Goal: Complete application form: Complete application form

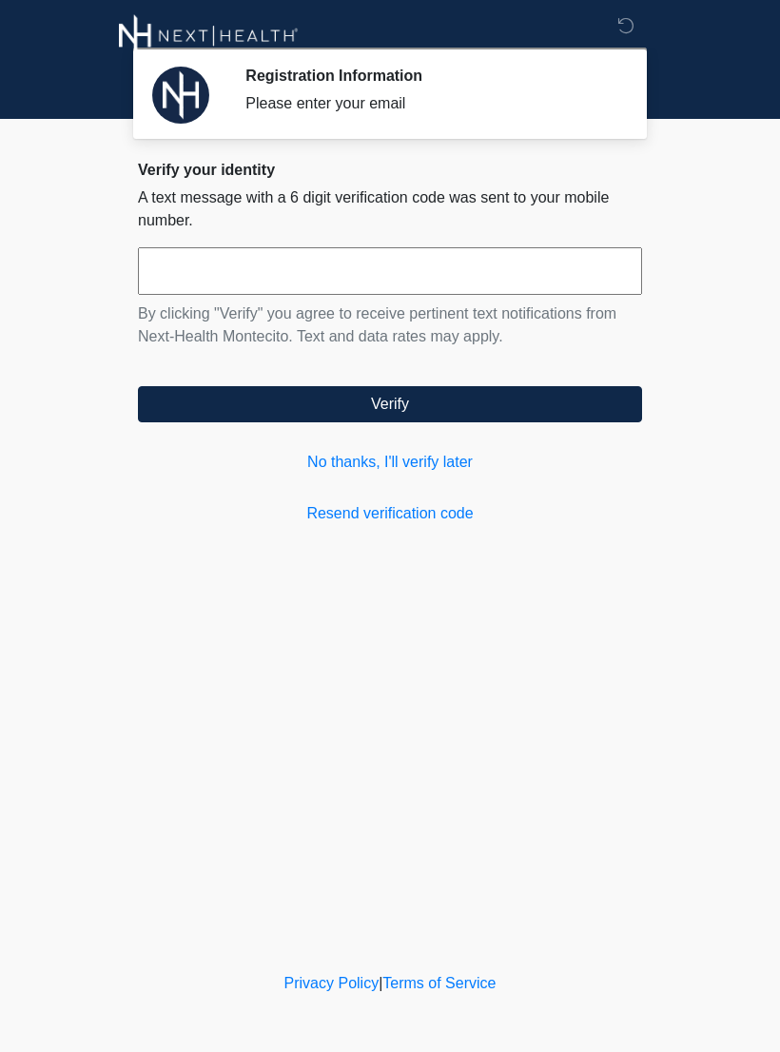
click at [440, 461] on link "No thanks, I'll verify later" at bounding box center [390, 462] width 504 height 23
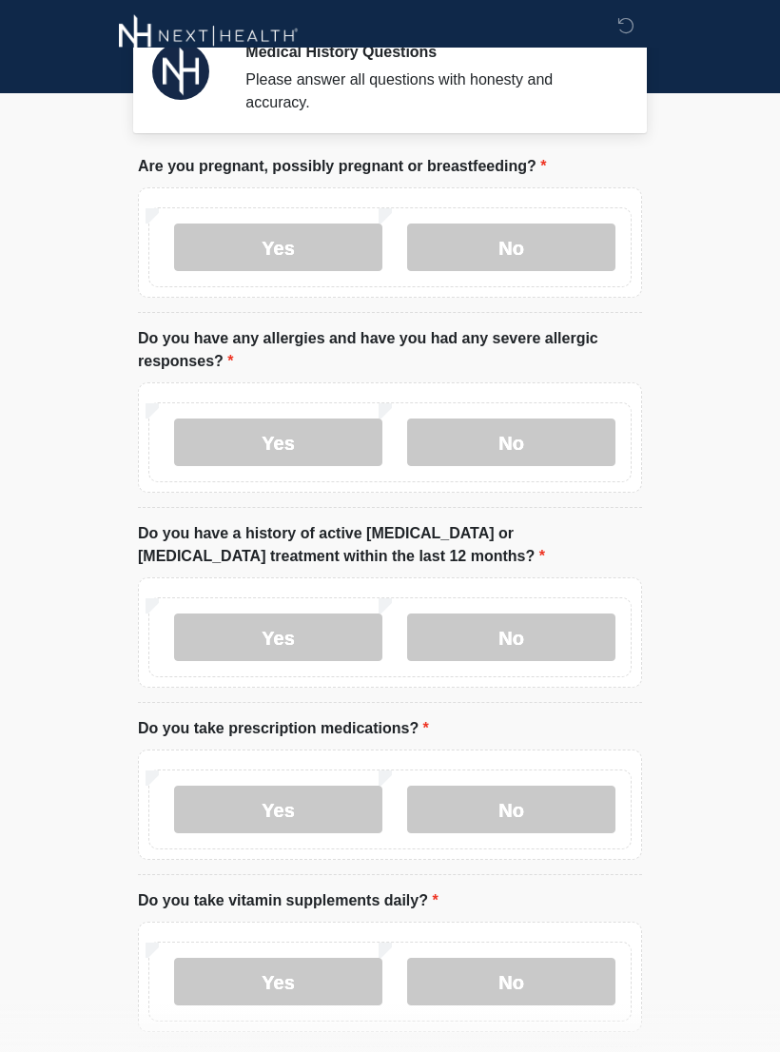
scroll to position [27, 0]
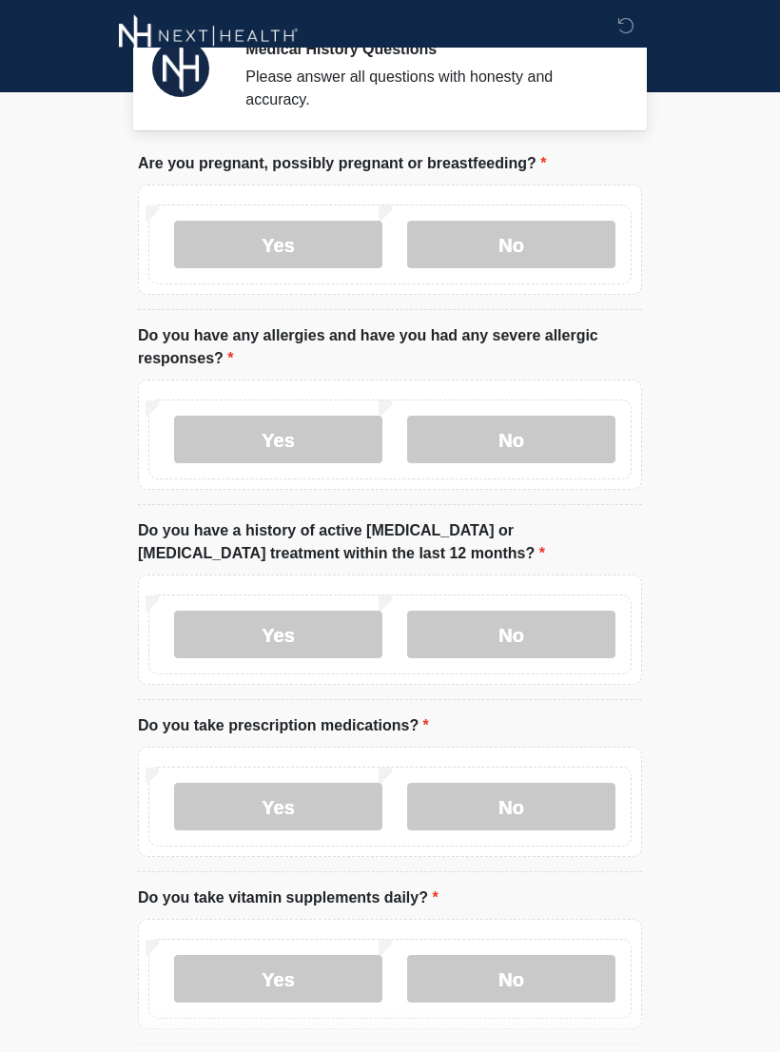
click at [536, 252] on label "No" at bounding box center [511, 245] width 208 height 48
click at [561, 436] on label "No" at bounding box center [511, 440] width 208 height 48
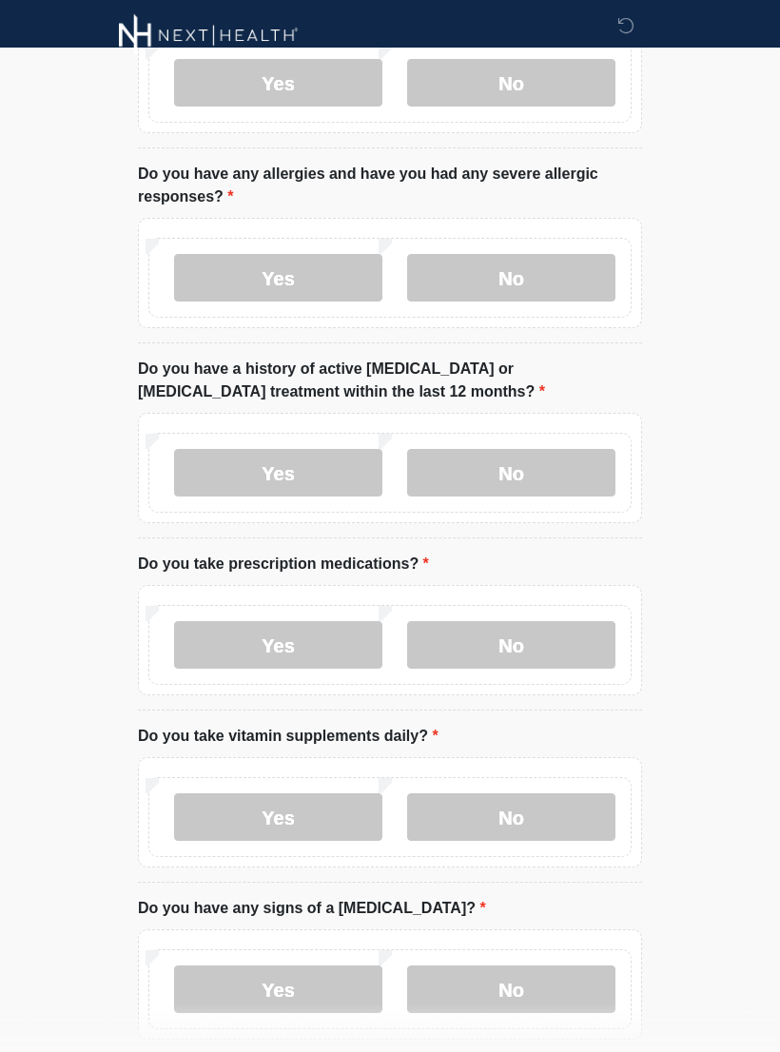
scroll to position [188, 0]
click at [545, 465] on label "No" at bounding box center [511, 473] width 208 height 48
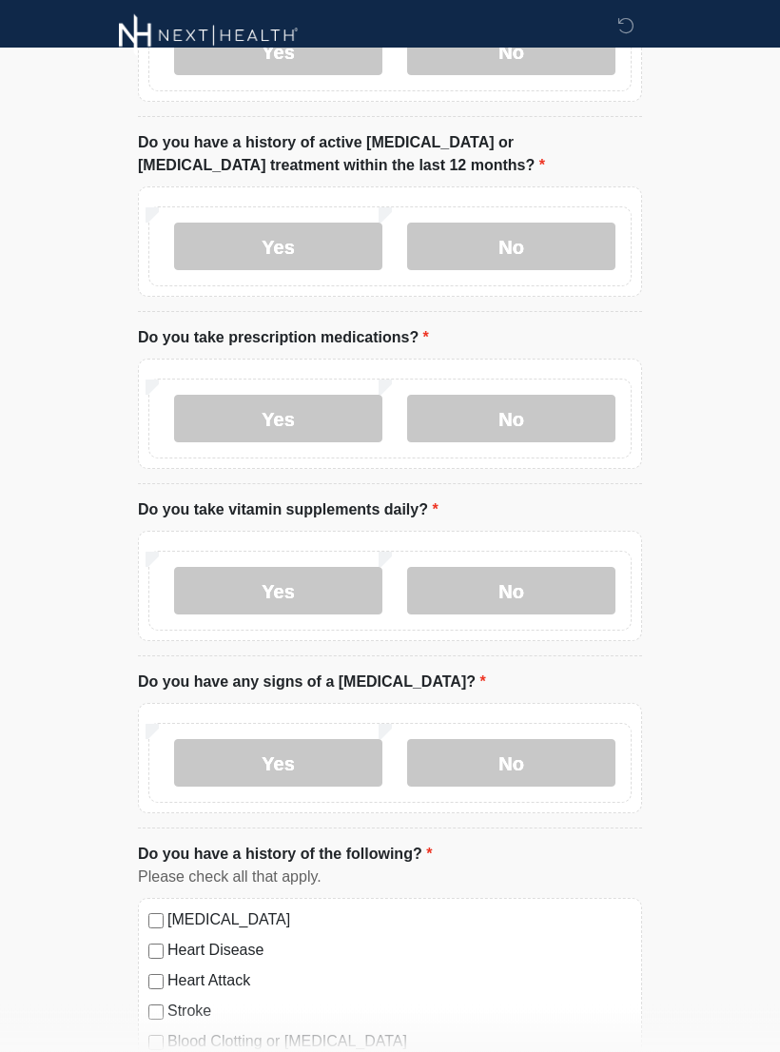
scroll to position [428, 0]
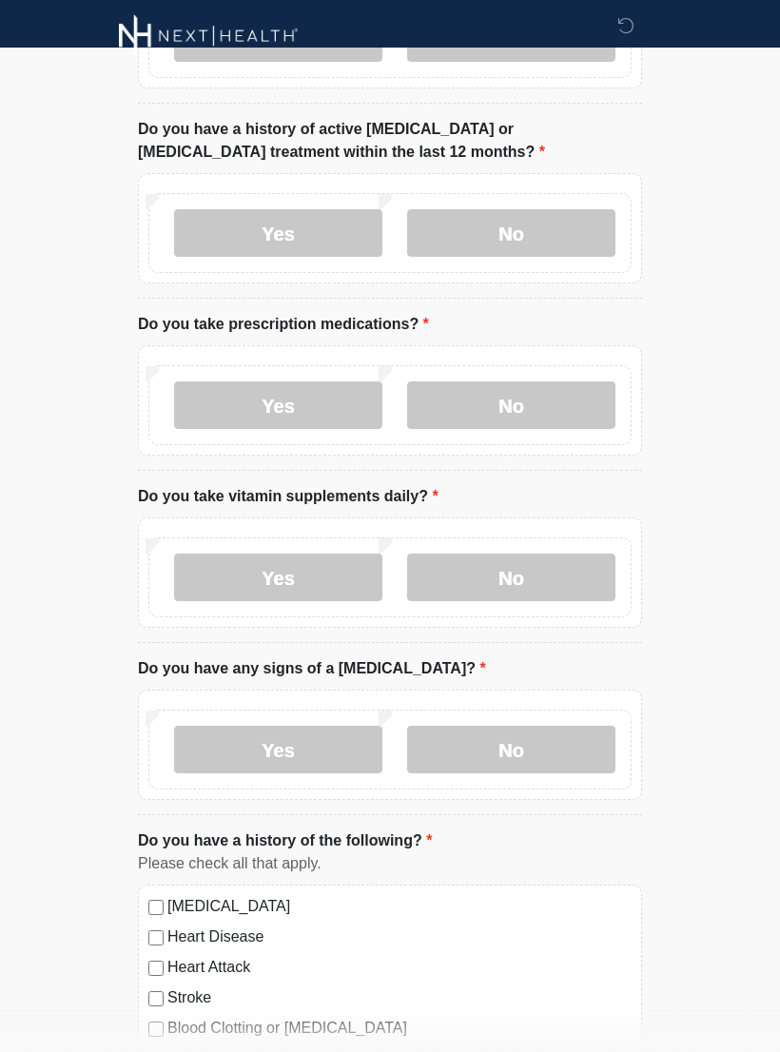
click at [319, 408] on label "Yes" at bounding box center [278, 405] width 208 height 48
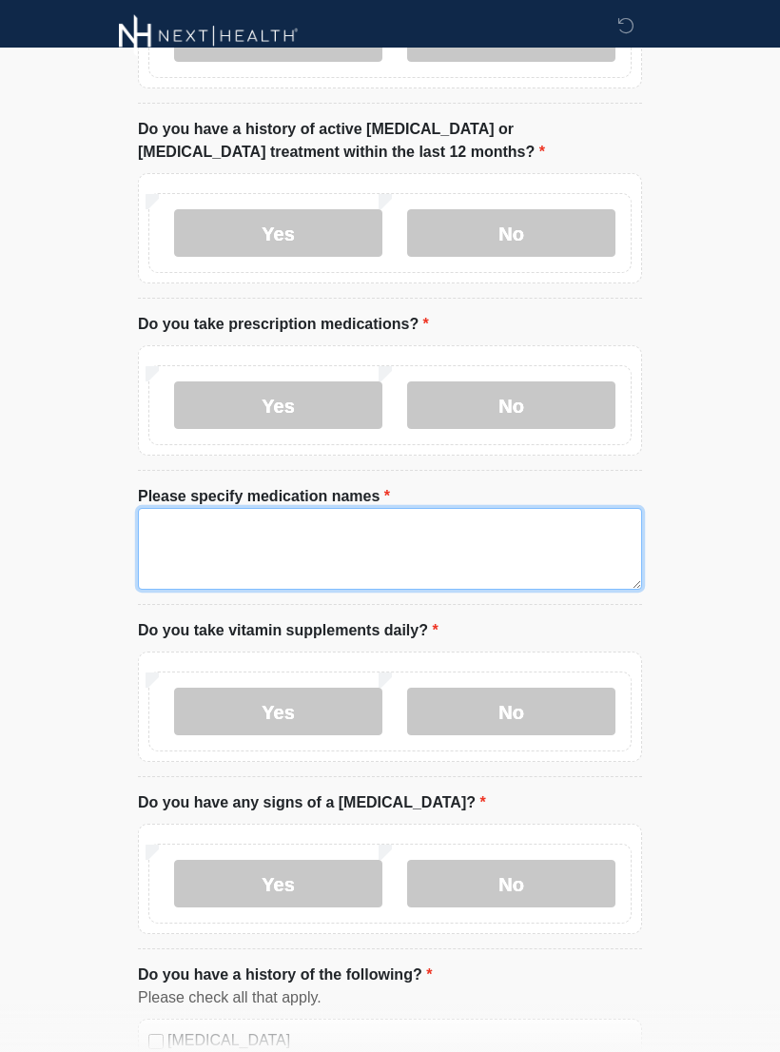
click at [355, 537] on textarea "Please specify medication names" at bounding box center [390, 549] width 504 height 82
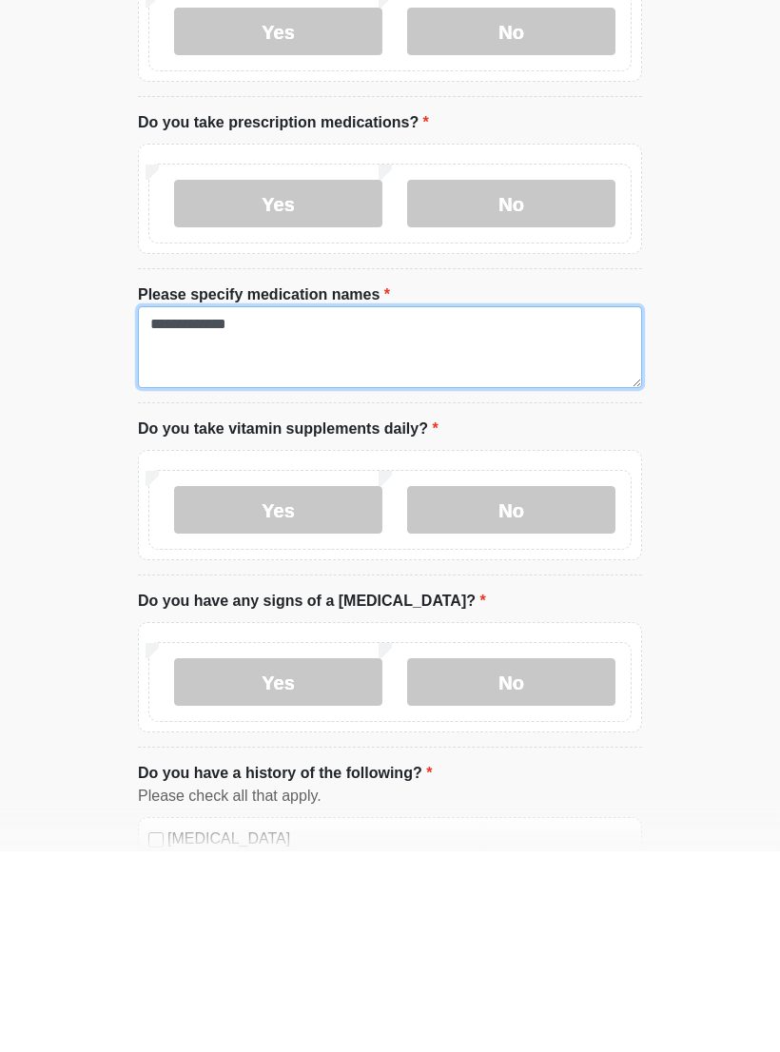
type textarea "**********"
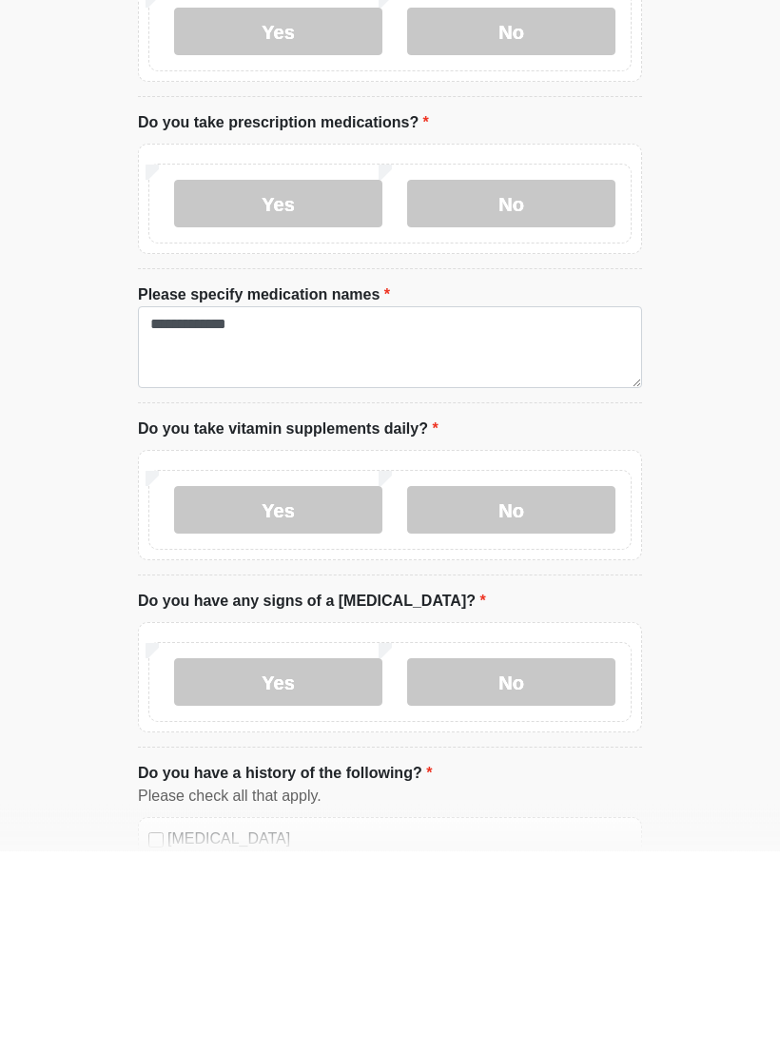
click at [309, 688] on label "Yes" at bounding box center [278, 712] width 208 height 48
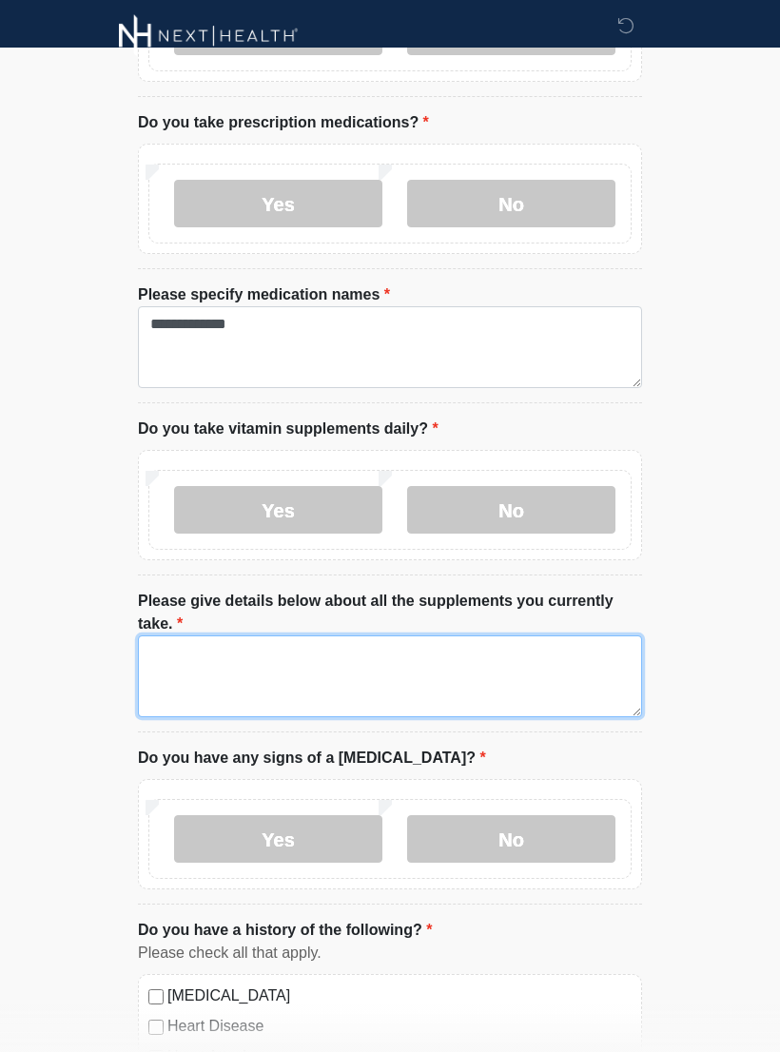
click at [399, 666] on textarea "Please give details below about all the supplements you currently take." at bounding box center [390, 676] width 504 height 82
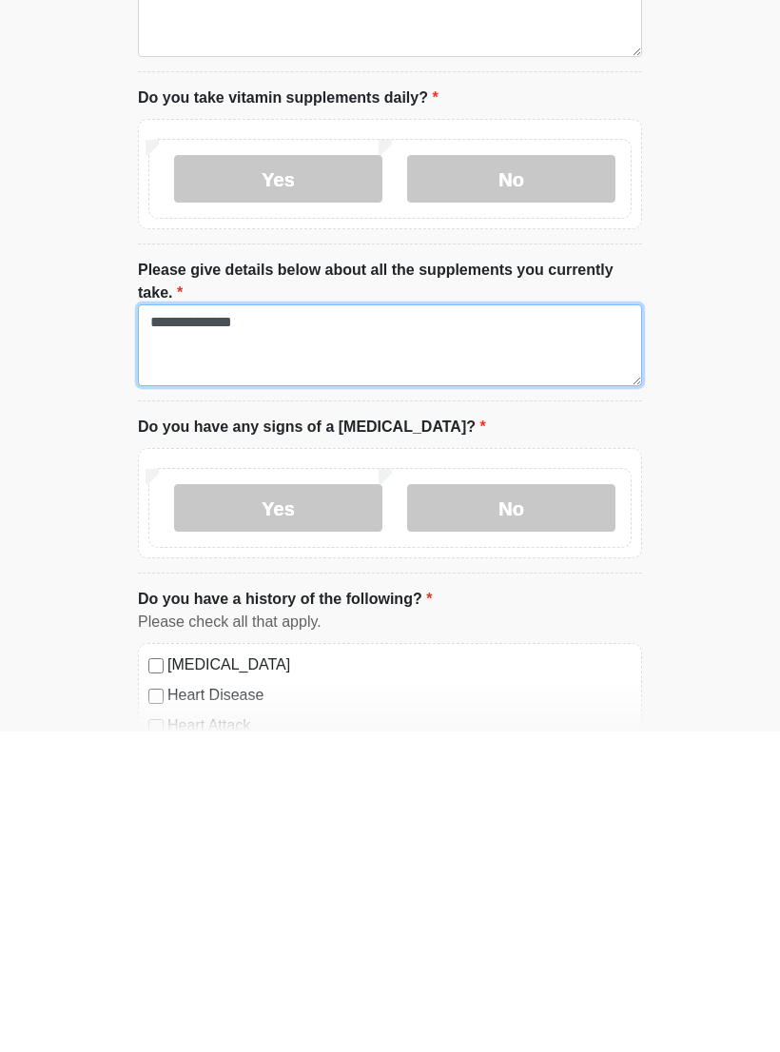
scroll to position [641, 0]
type textarea "**********"
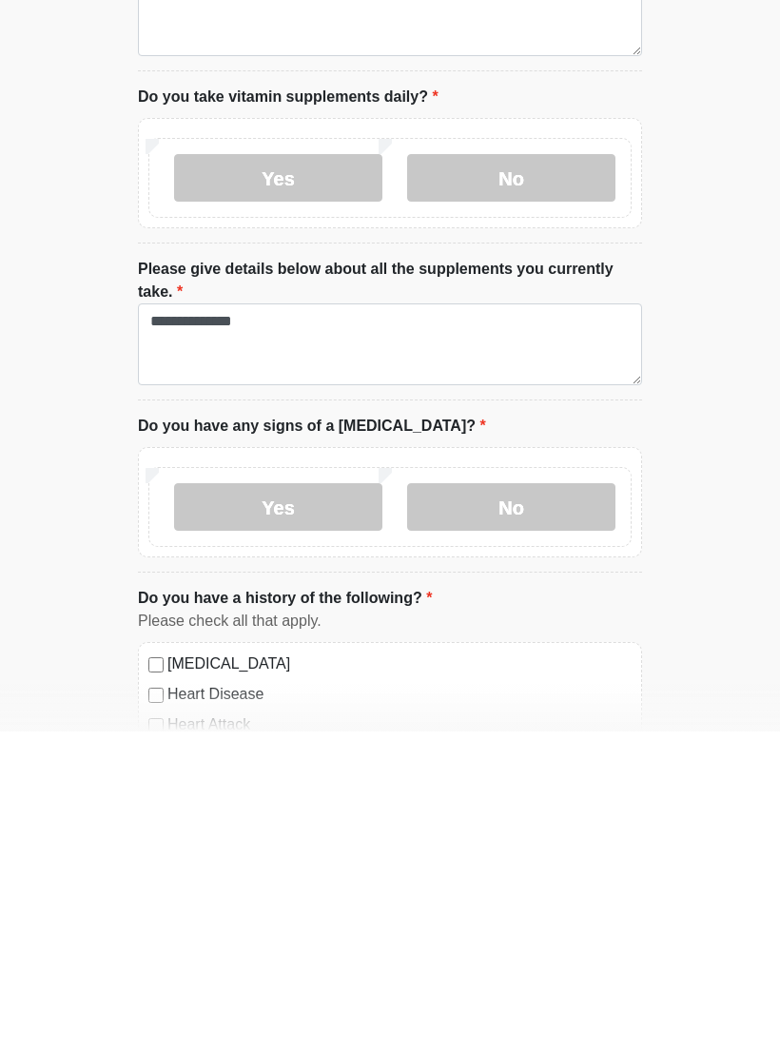
click at [519, 804] on label "No" at bounding box center [511, 828] width 208 height 48
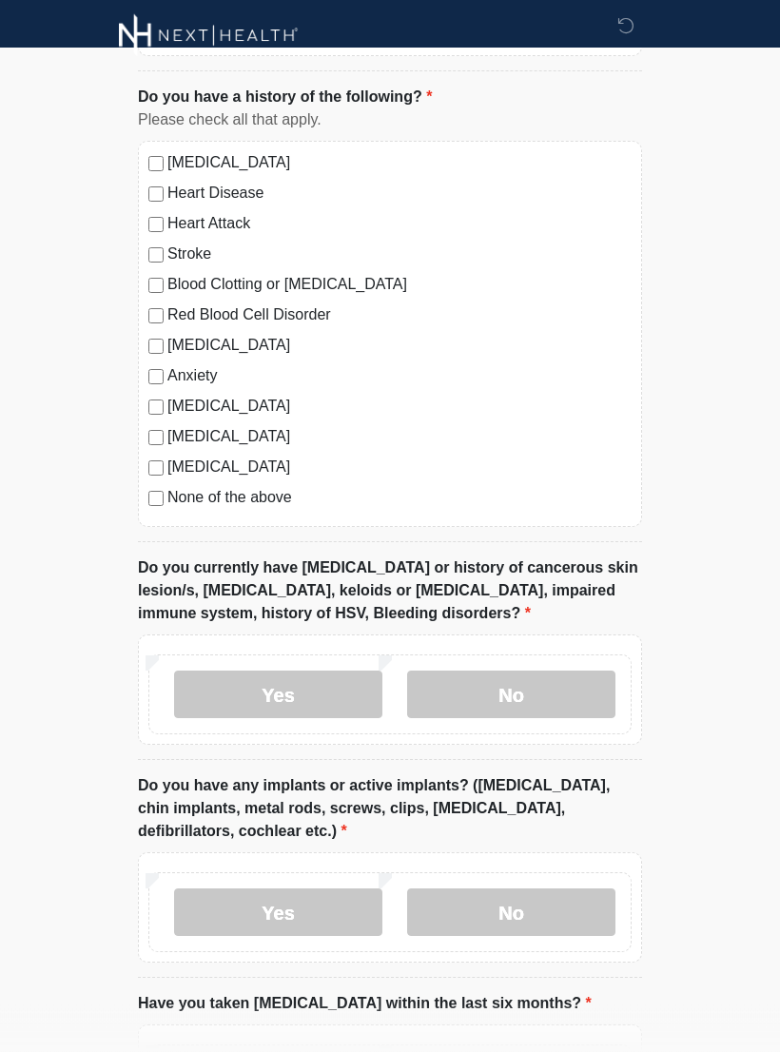
scroll to position [1467, 0]
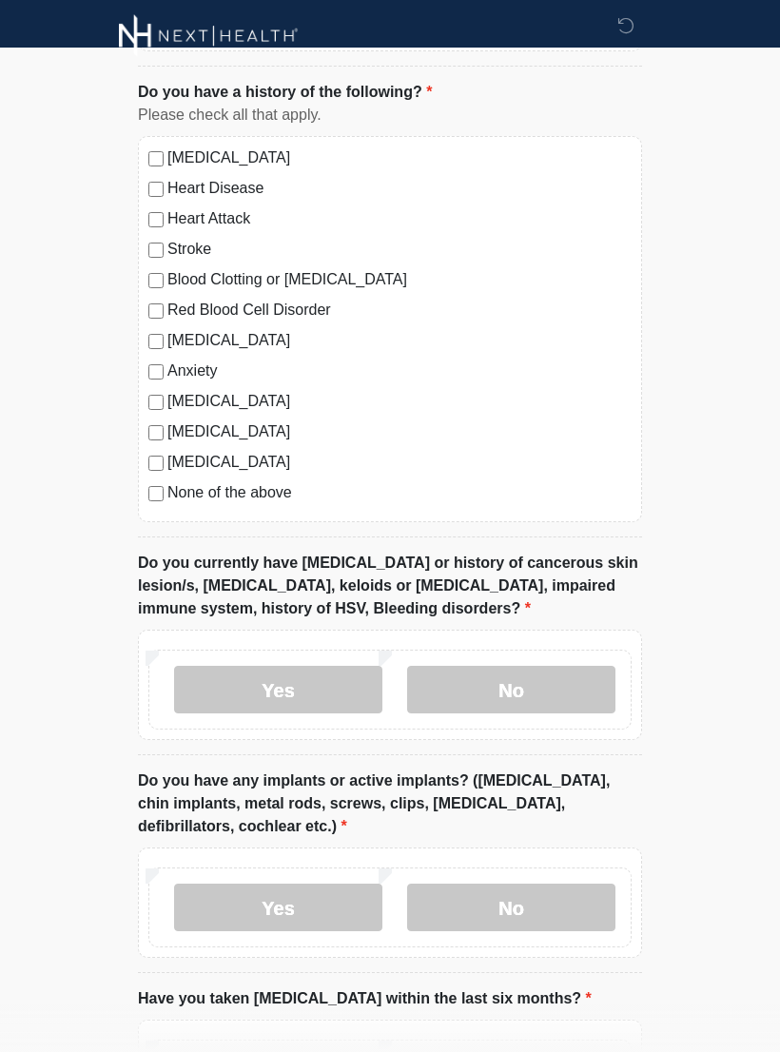
click at [282, 481] on label "None of the above" at bounding box center [399, 492] width 464 height 23
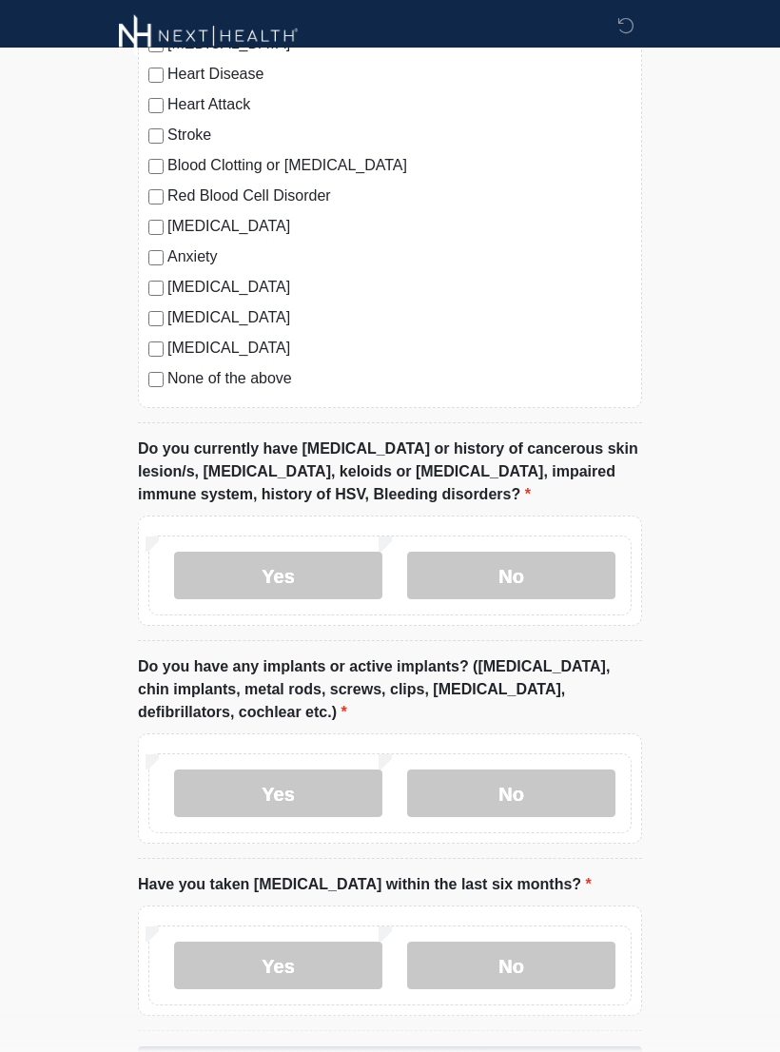
scroll to position [1583, 0]
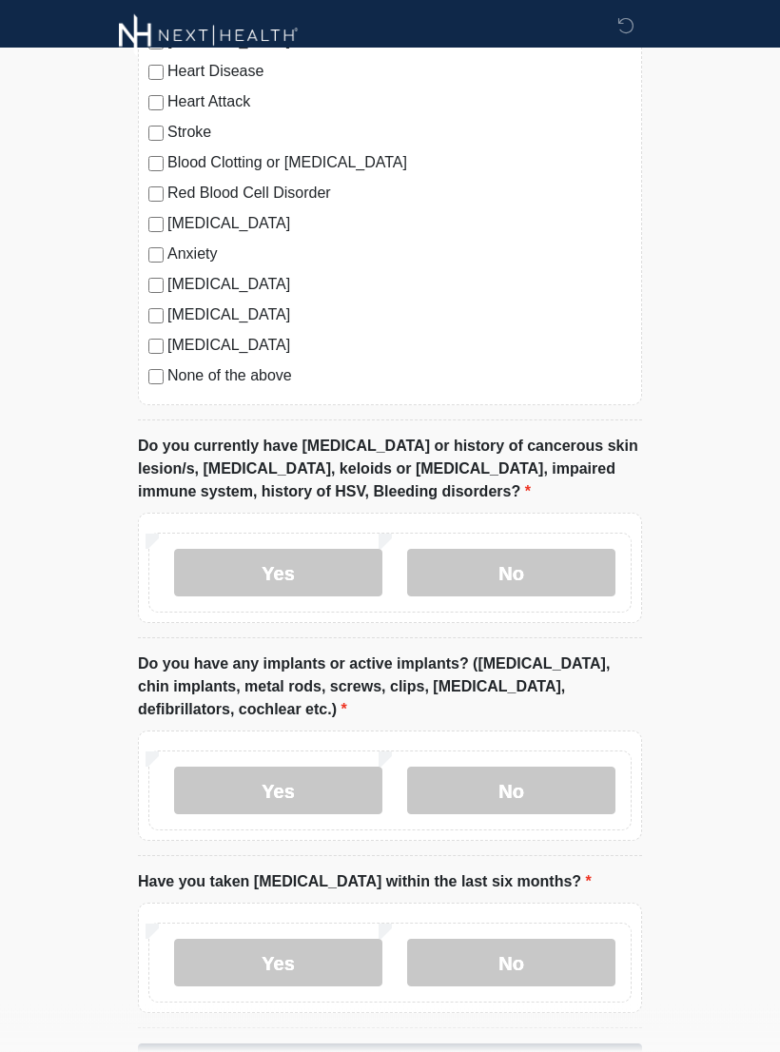
click at [523, 589] on label "No" at bounding box center [511, 574] width 208 height 48
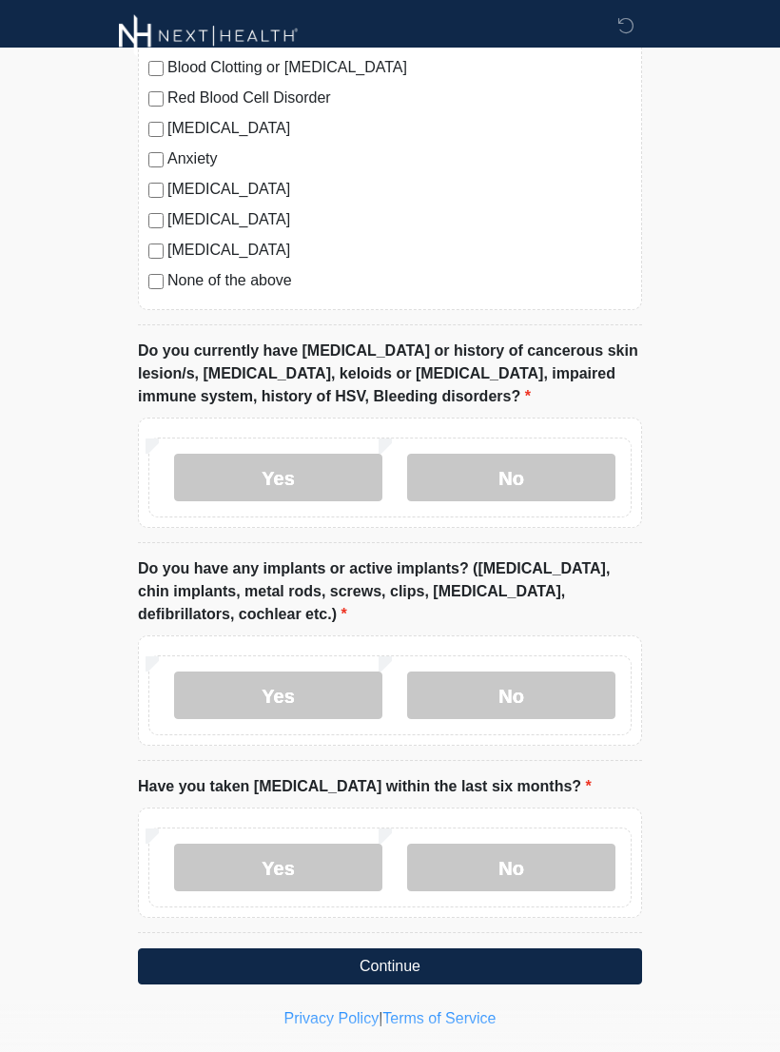
click at [312, 697] on label "Yes" at bounding box center [278, 695] width 208 height 48
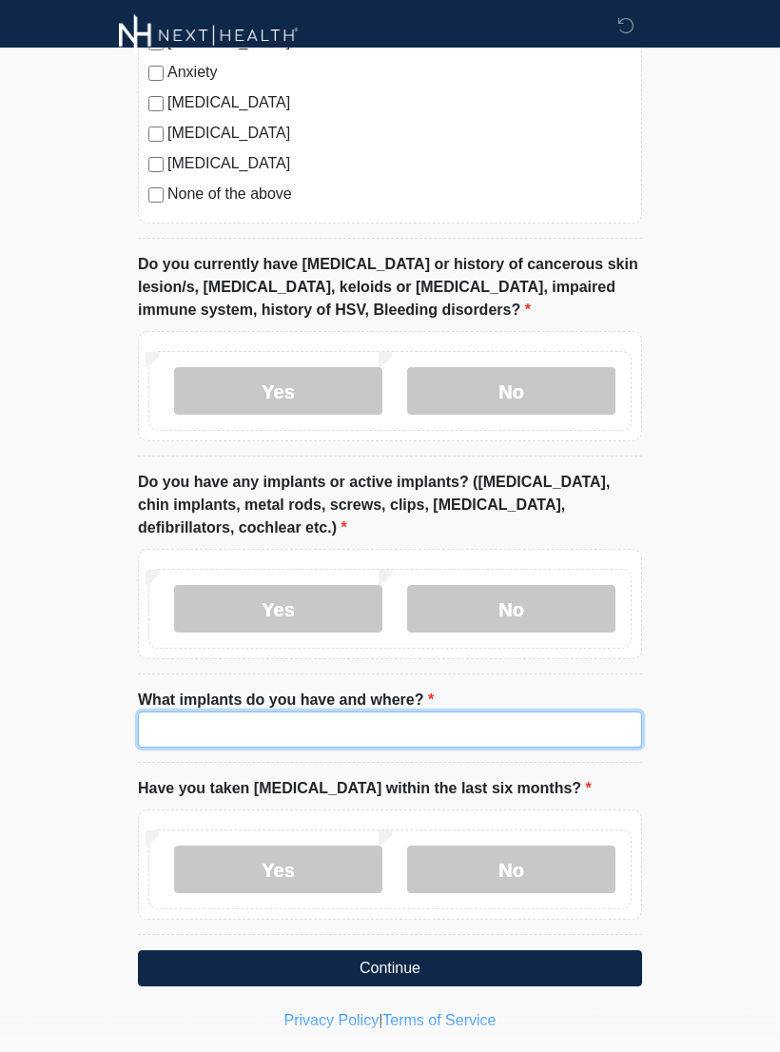
click at [459, 731] on input "What implants do you have and where?" at bounding box center [390, 730] width 504 height 36
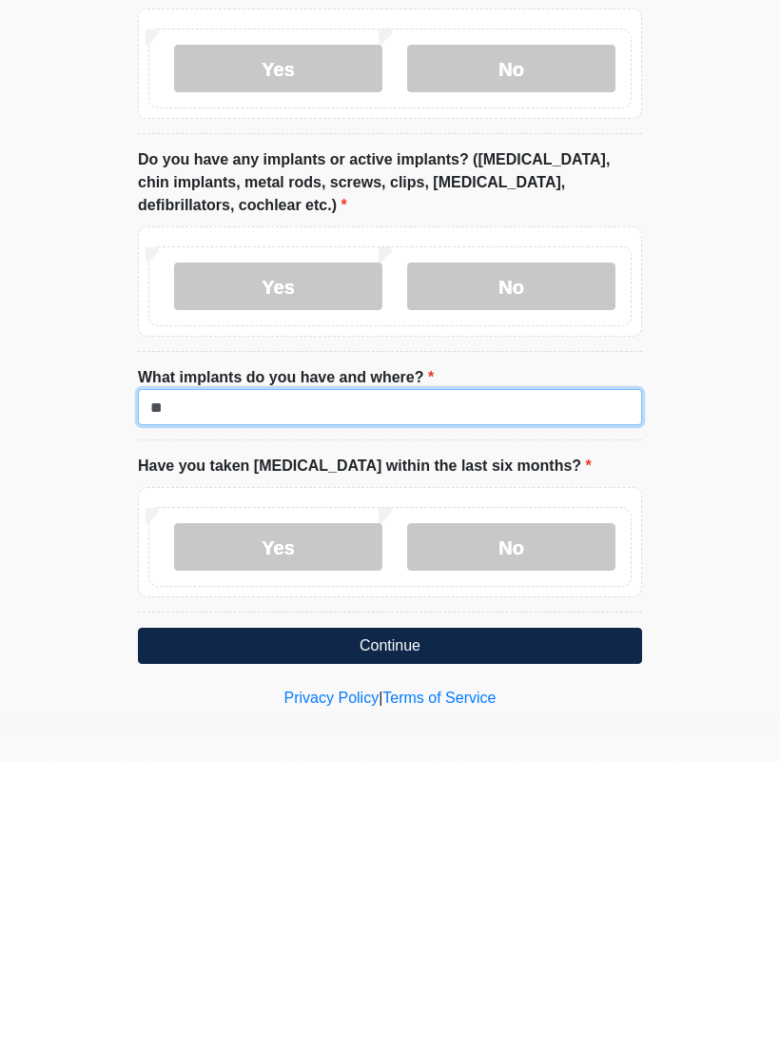
type input "*"
click at [185, 680] on input "**********" at bounding box center [390, 698] width 504 height 36
type input "**********"
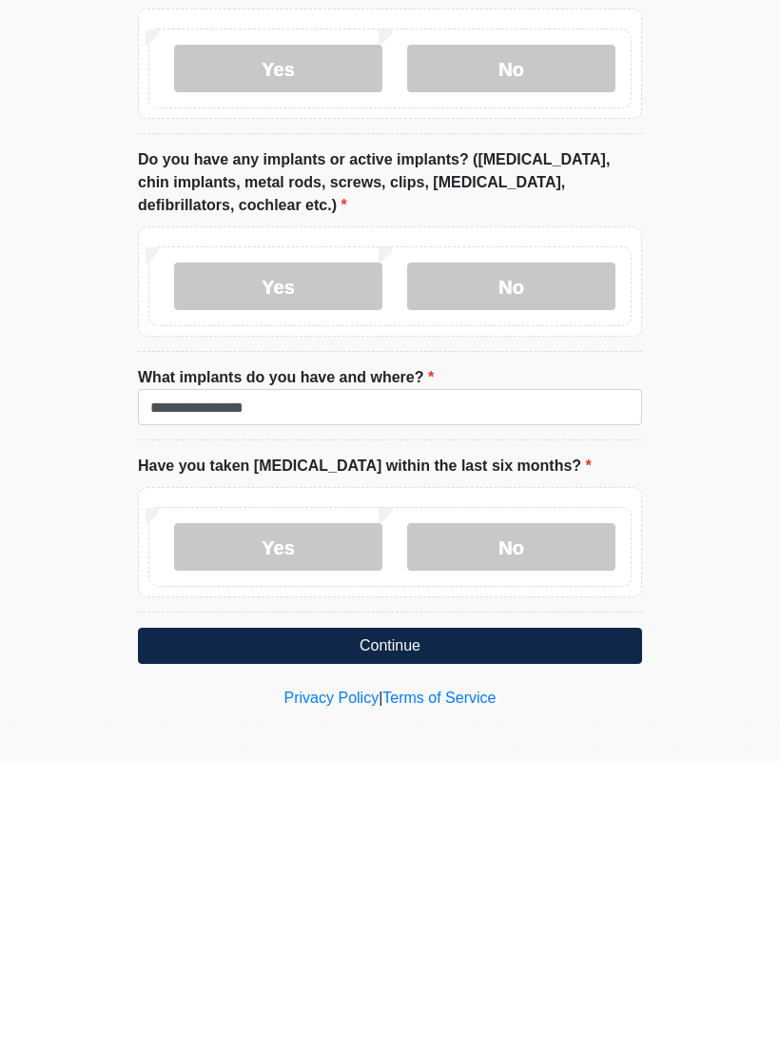
click at [596, 814] on label "No" at bounding box center [511, 838] width 208 height 48
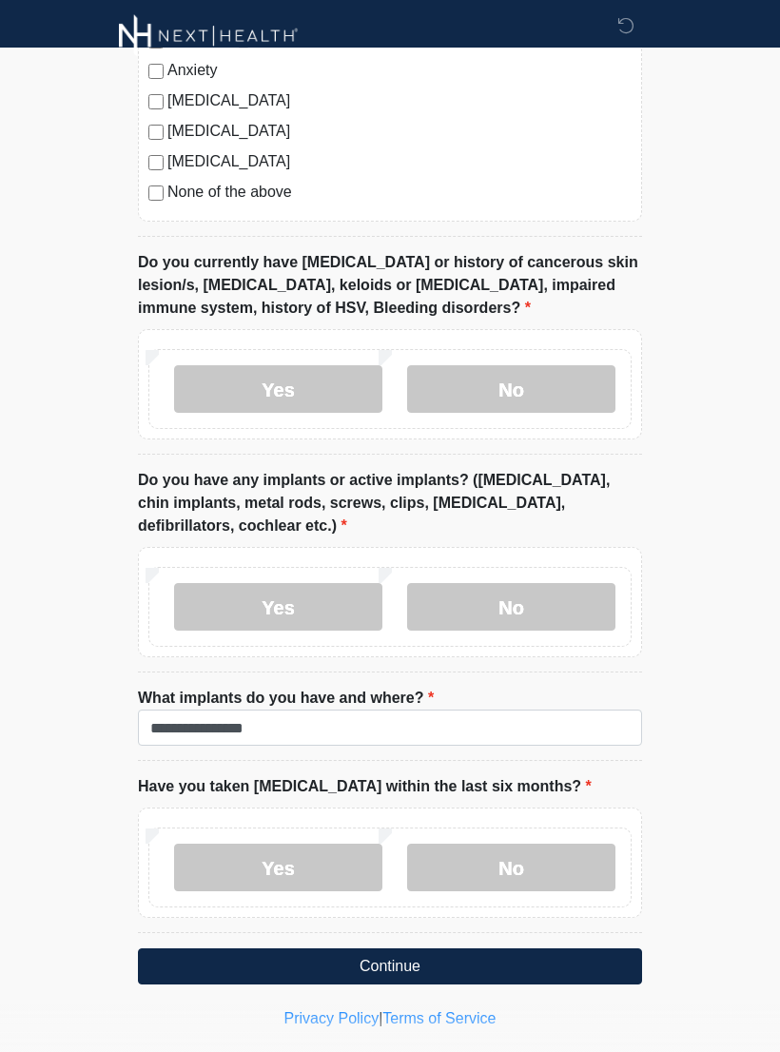
click at [567, 948] on button "Continue" at bounding box center [390, 966] width 504 height 36
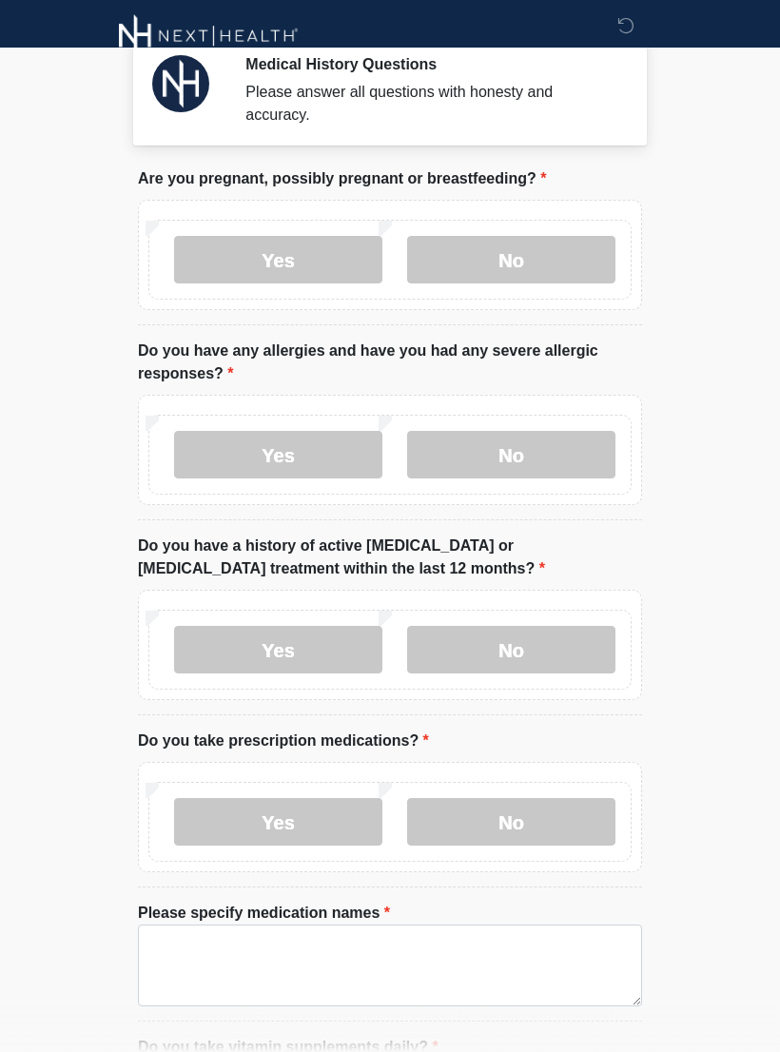
scroll to position [0, 0]
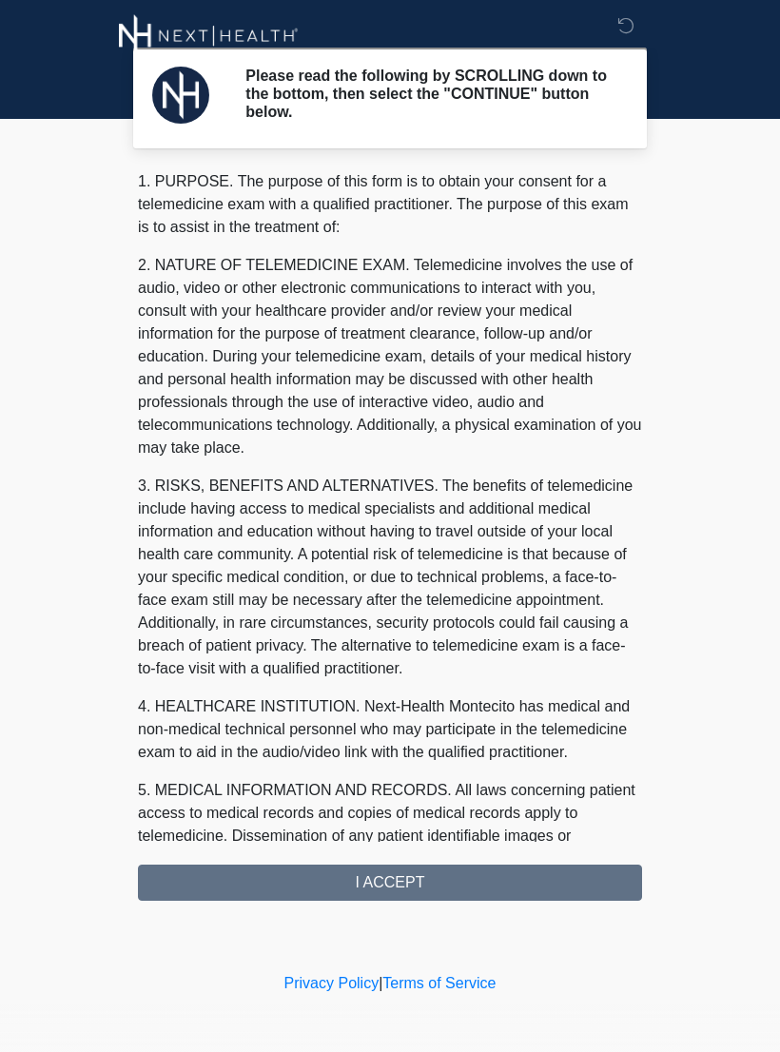
click at [572, 884] on div "1. PURPOSE. The purpose of this form is to obtain your consent for a telemedici…" at bounding box center [390, 535] width 504 height 730
click at [565, 879] on div "1. PURPOSE. The purpose of this form is to obtain your consent for a telemedici…" at bounding box center [390, 535] width 504 height 730
click at [559, 876] on div "1. PURPOSE. The purpose of this form is to obtain your consent for a telemedici…" at bounding box center [390, 535] width 504 height 730
click at [460, 879] on div "1. PURPOSE. The purpose of this form is to obtain your consent for a telemedici…" at bounding box center [390, 535] width 504 height 730
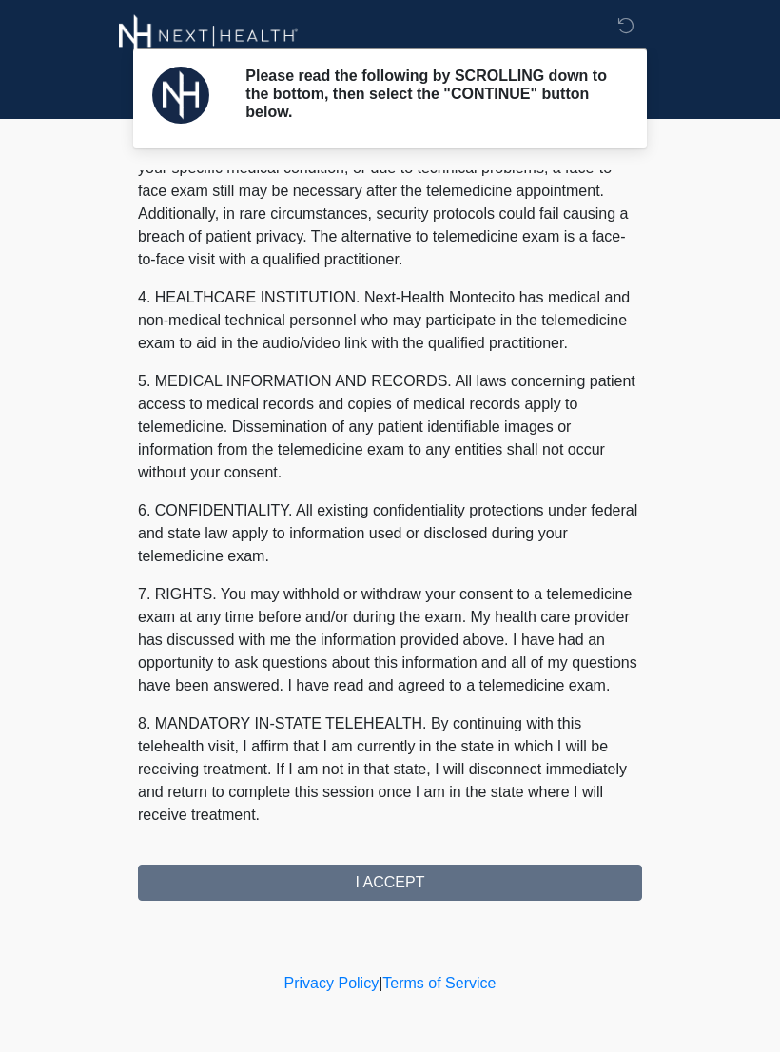
scroll to position [432, 0]
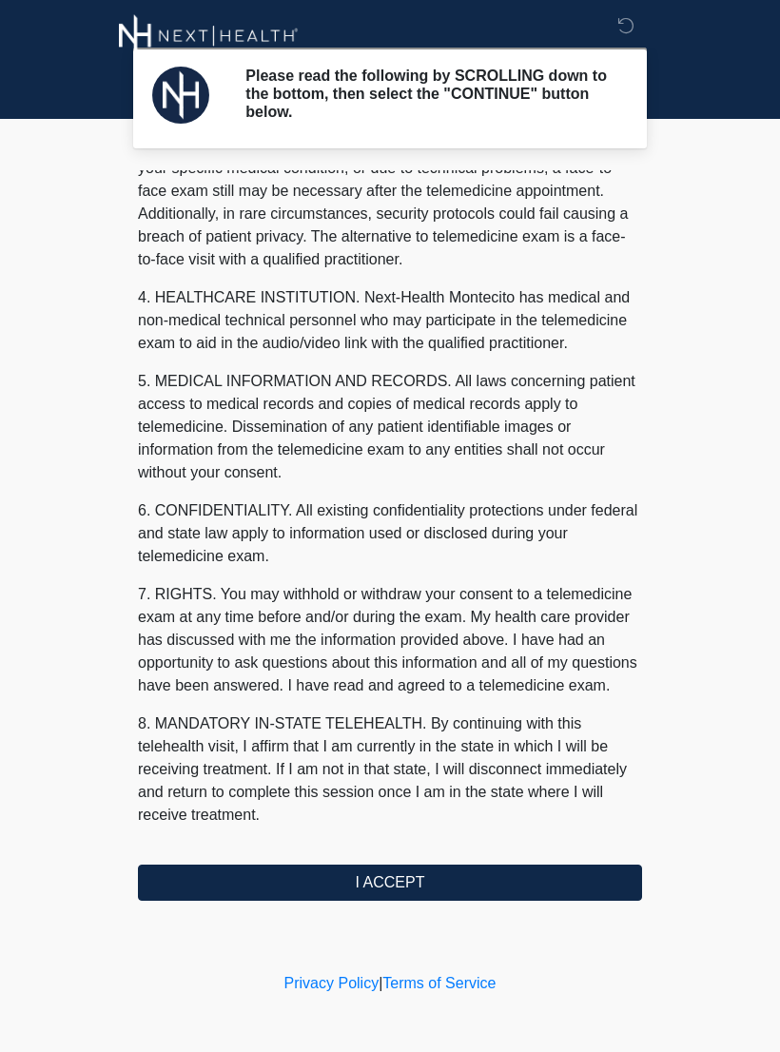
click at [463, 879] on button "I ACCEPT" at bounding box center [390, 883] width 504 height 36
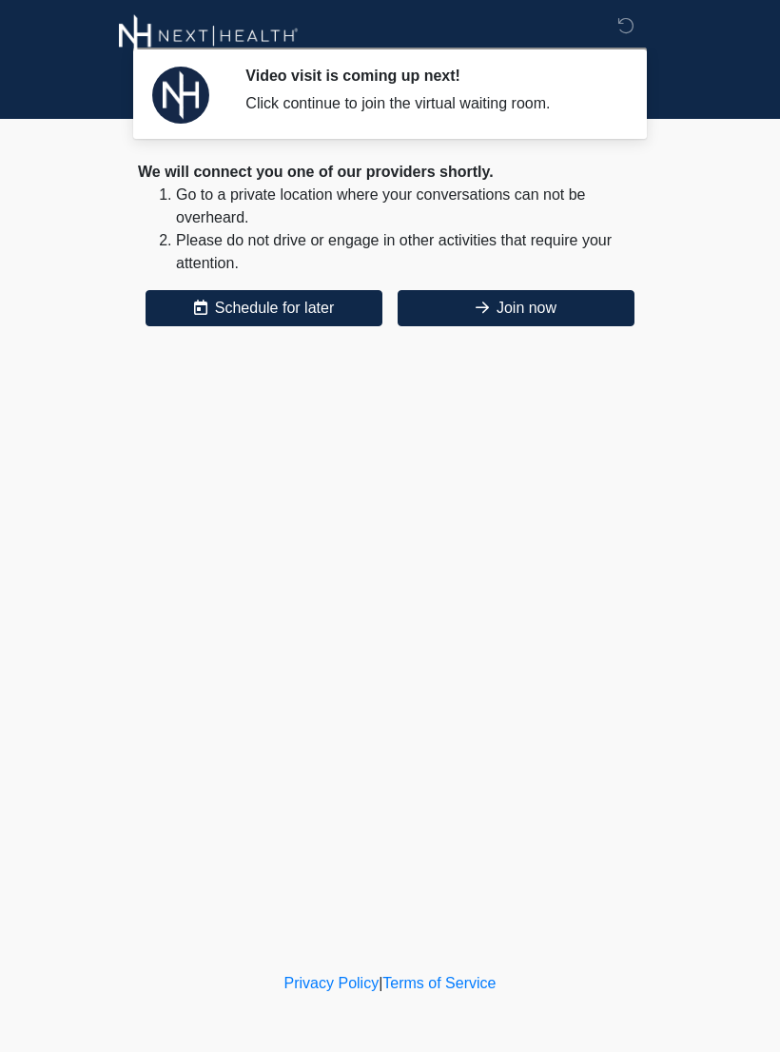
click at [571, 319] on button "Join now" at bounding box center [516, 308] width 237 height 36
